Goal: Task Accomplishment & Management: Use online tool/utility

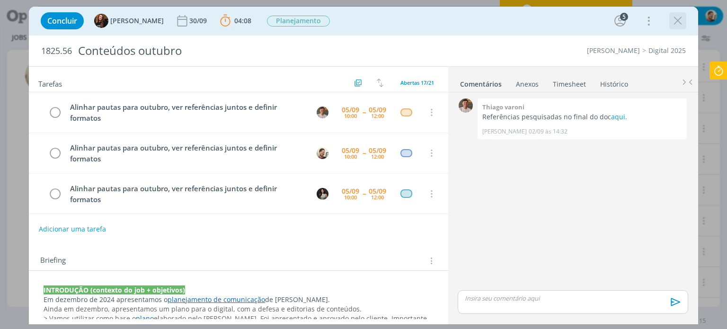
click at [682, 26] on icon "dialog" at bounding box center [678, 21] width 14 height 14
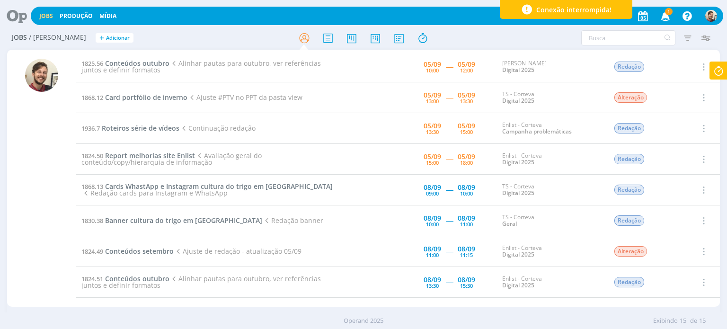
click at [724, 68] on icon at bounding box center [718, 71] width 17 height 18
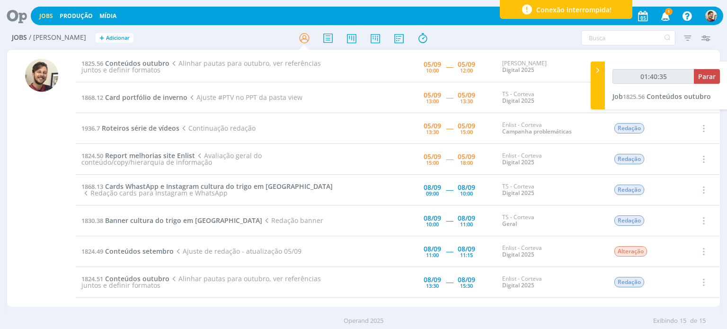
type input "01:40:36"
click at [601, 88] on div at bounding box center [598, 86] width 14 height 48
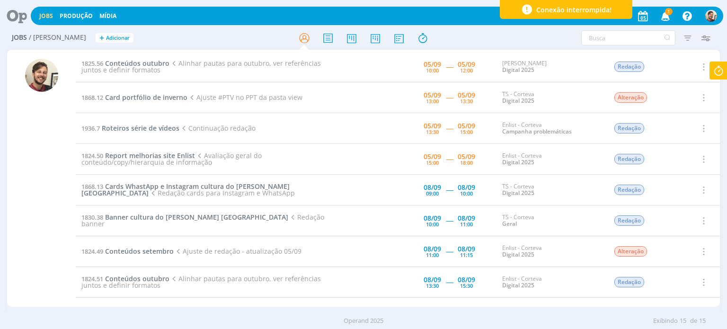
click at [717, 74] on icon at bounding box center [718, 71] width 17 height 18
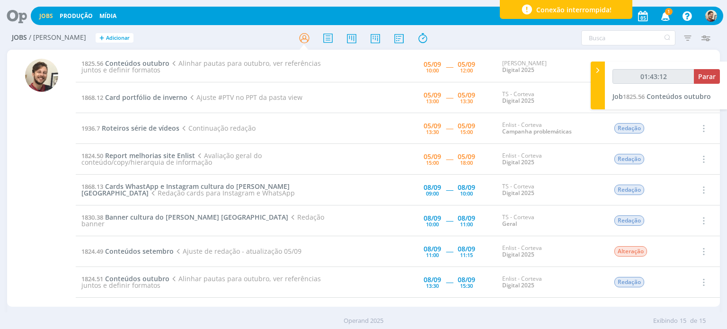
type input "01:43:13"
click at [705, 78] on span "Parar" at bounding box center [707, 76] width 18 height 9
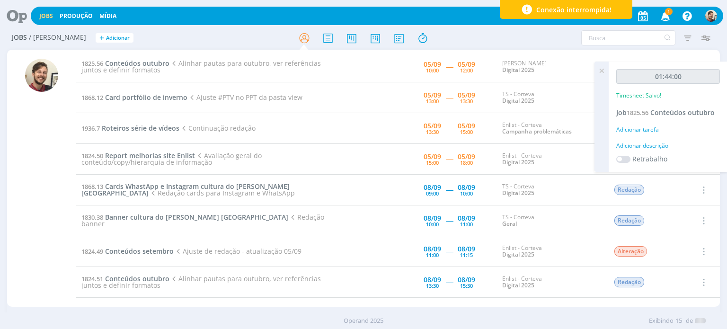
click at [646, 149] on div "Adicionar descrição" at bounding box center [668, 146] width 104 height 9
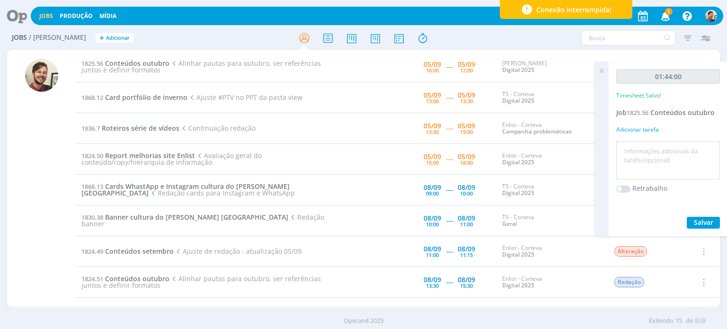
click at [648, 149] on textarea at bounding box center [668, 161] width 99 height 34
type textarea "redação"
click at [712, 223] on span "Salvar" at bounding box center [703, 222] width 19 height 9
